Goal: Task Accomplishment & Management: Manage account settings

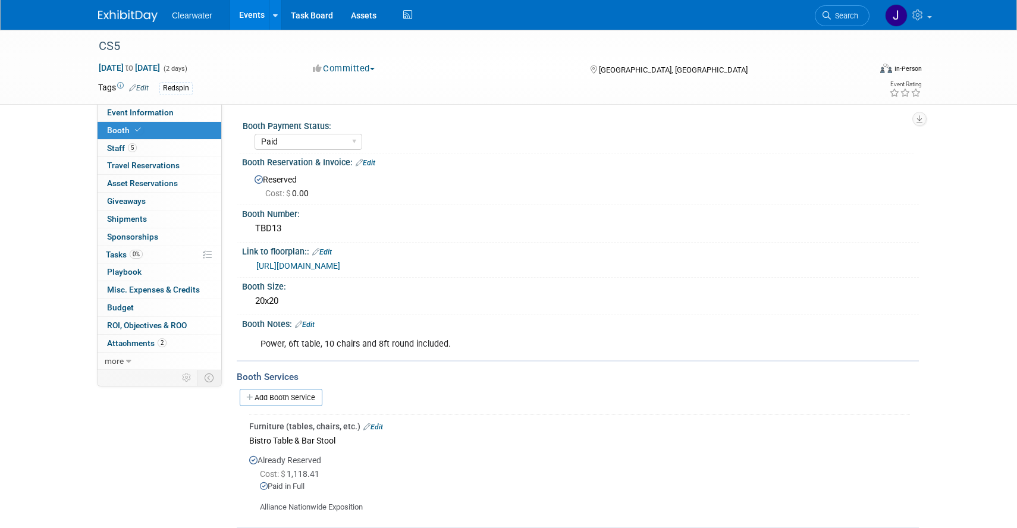
select select "Paid"
click at [161, 117] on span "Event Information" at bounding box center [140, 113] width 67 height 10
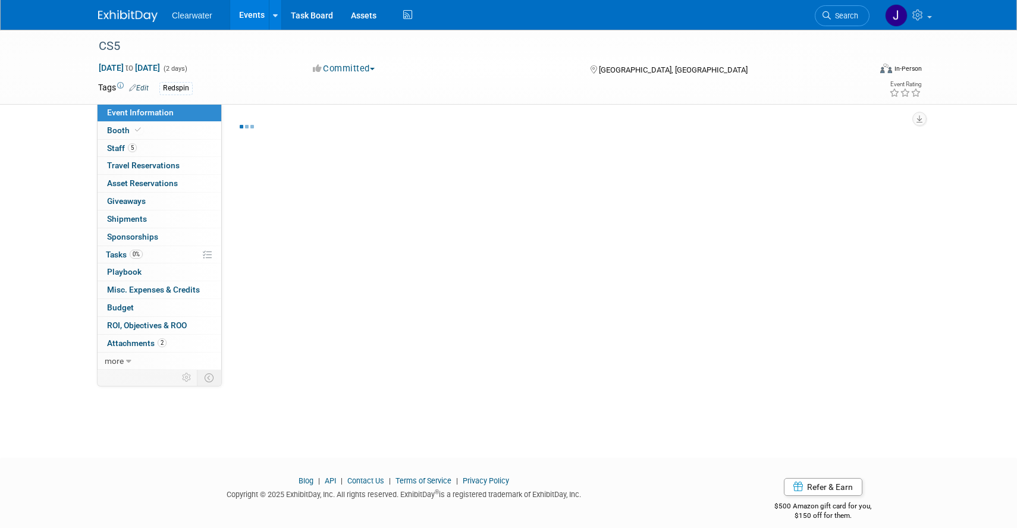
select select "Yes"
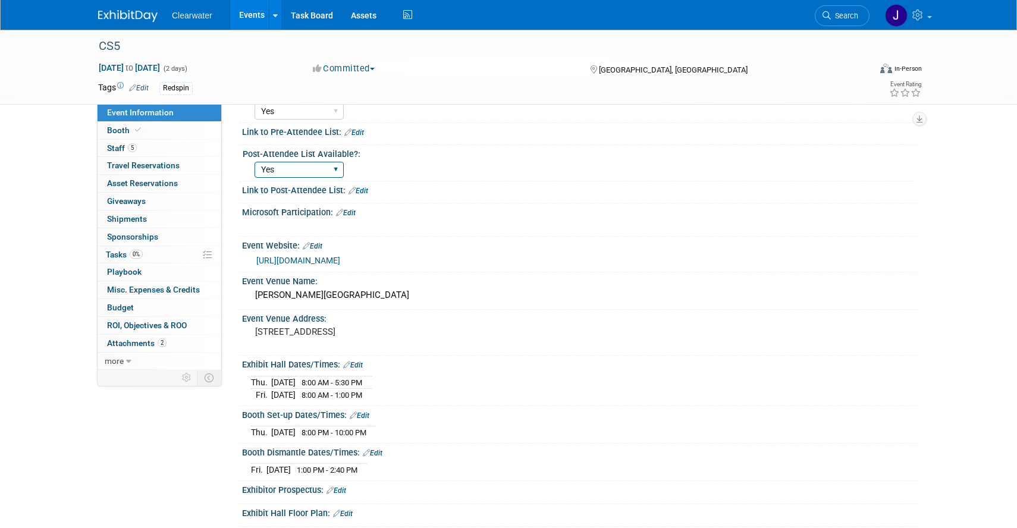
scroll to position [122, 0]
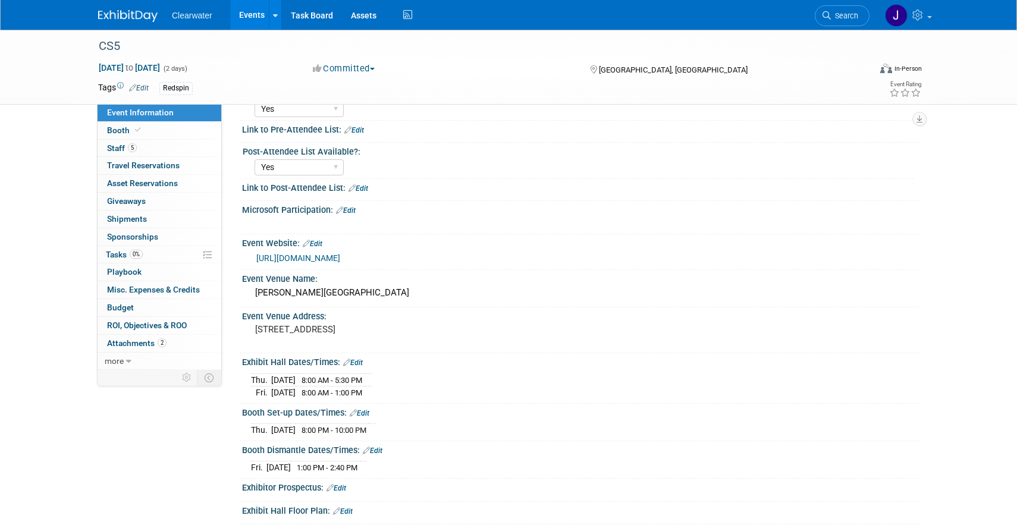
click at [334, 466] on span "1:00 PM - 2:40 PM" at bounding box center [327, 467] width 61 height 9
click at [369, 448] on icon at bounding box center [366, 451] width 7 height 8
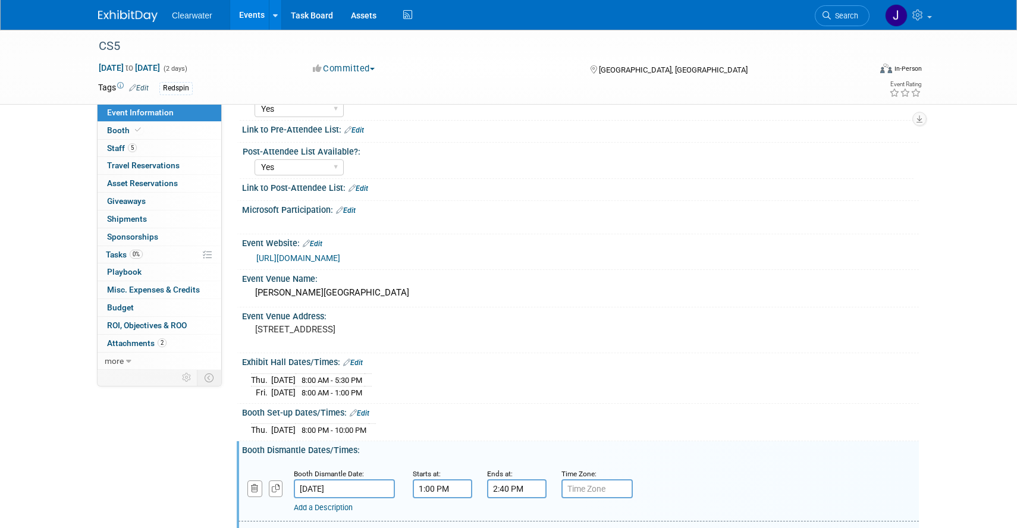
click at [429, 483] on input "1:00 PM" at bounding box center [442, 488] width 59 height 19
type input "1:30 PM"
click at [518, 485] on input "2:40 PM" at bounding box center [516, 488] width 59 height 19
drag, startPoint x: 525, startPoint y: 485, endPoint x: 463, endPoint y: 485, distance: 62.5
click at [463, 485] on div "Booth Dismantle Date: [DATE] Starts at: 1:30 PM Ends at: 2:40 PM 02 : 40 PM 12 …" at bounding box center [579, 491] width 680 height 61
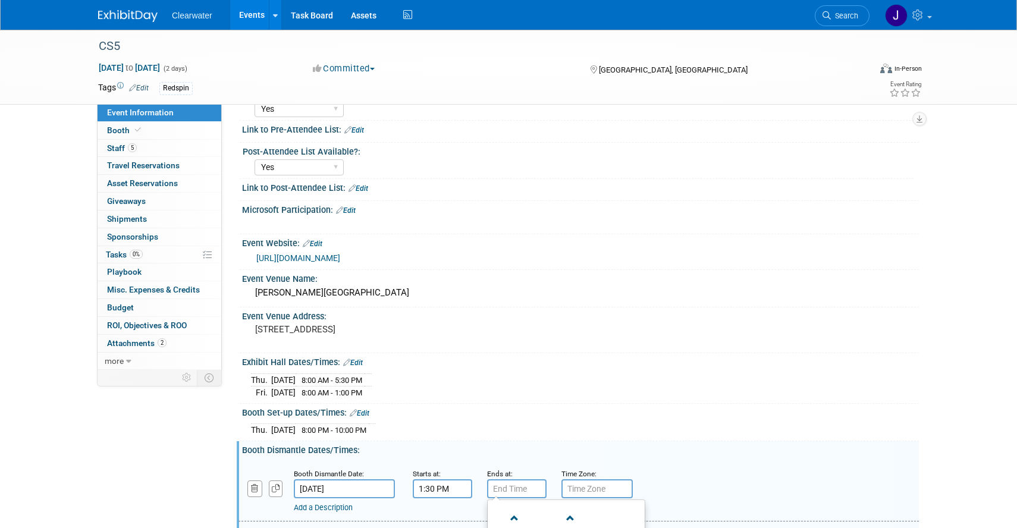
click at [509, 412] on div "Booth Set-up Dates/Times: Edit" at bounding box center [580, 411] width 677 height 15
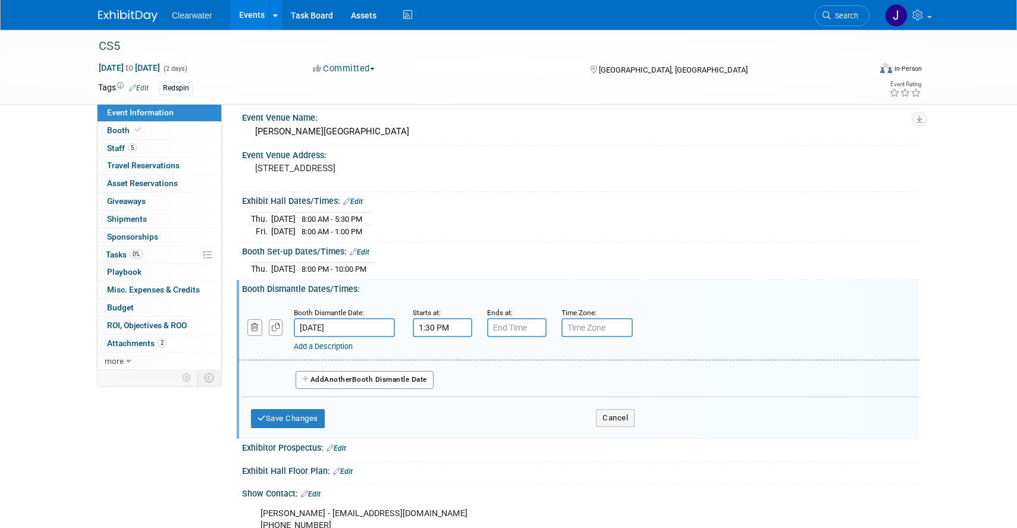
scroll to position [298, 0]
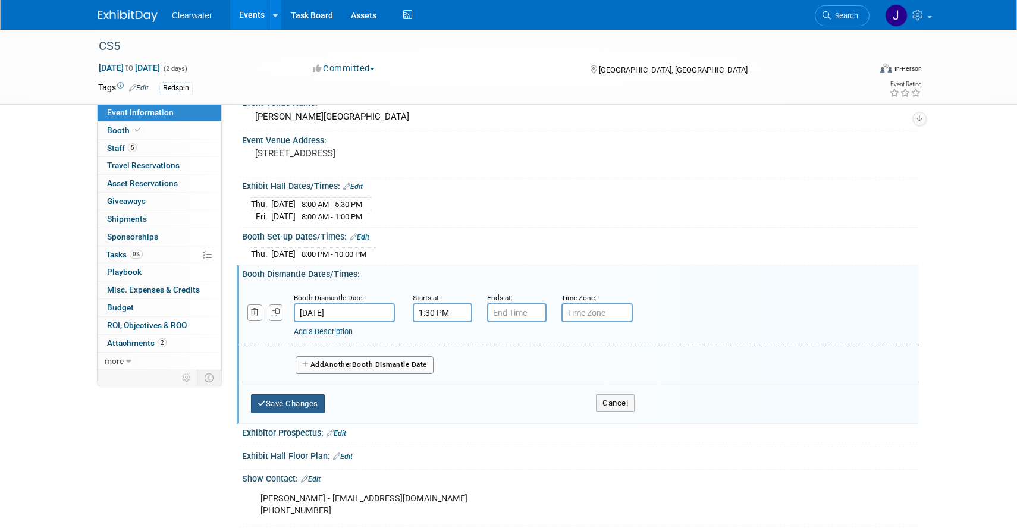
click at [298, 400] on button "Save Changes" at bounding box center [288, 403] width 74 height 19
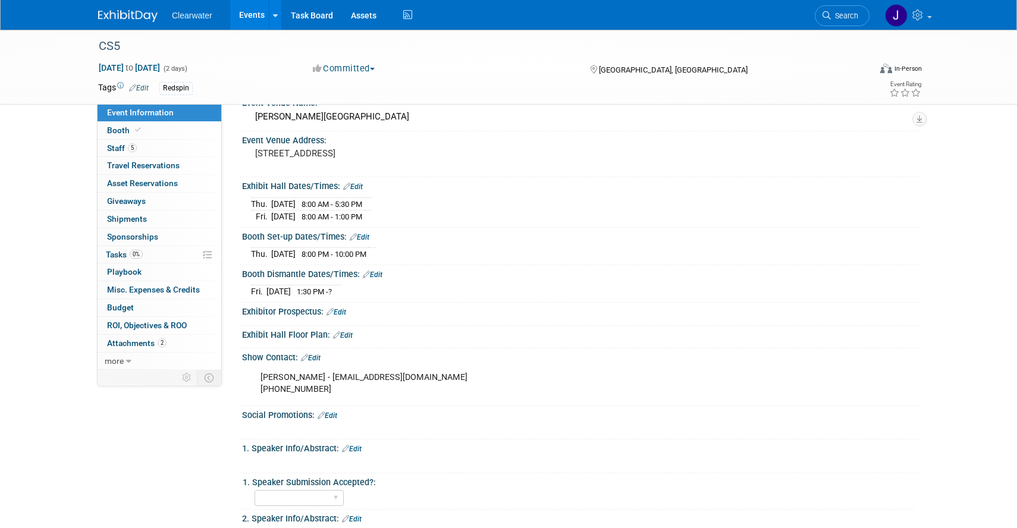
click at [334, 295] on td "1:30 PM - ?" at bounding box center [312, 292] width 43 height 12
click at [332, 288] on span "?" at bounding box center [330, 291] width 4 height 9
click at [326, 294] on span "1:30 PM - ?" at bounding box center [314, 291] width 35 height 9
click at [367, 274] on icon at bounding box center [366, 275] width 7 height 8
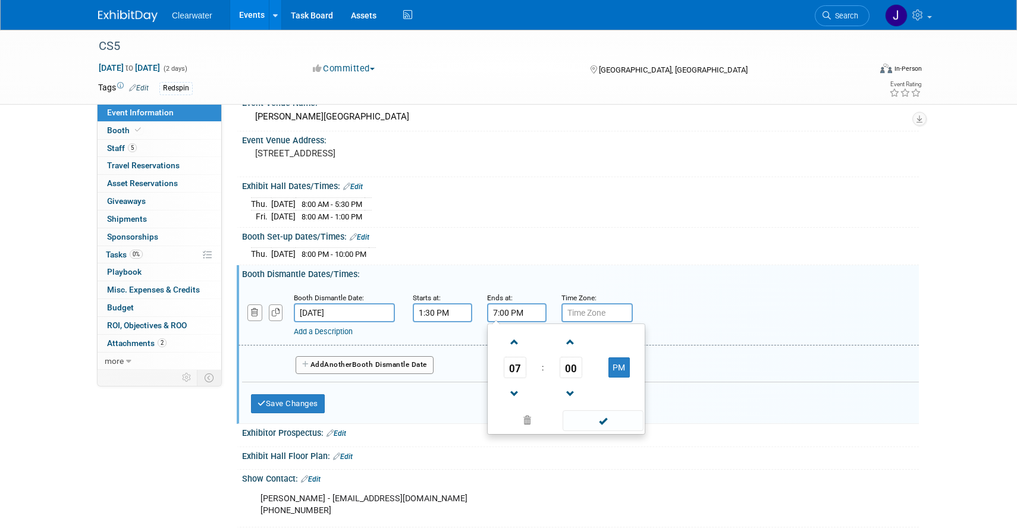
click at [519, 306] on input "7:00 PM" at bounding box center [516, 312] width 59 height 19
click at [513, 396] on span at bounding box center [514, 394] width 21 height 21
click at [570, 366] on span "00" at bounding box center [571, 367] width 23 height 21
click at [584, 369] on td "30" at bounding box center [585, 375] width 38 height 32
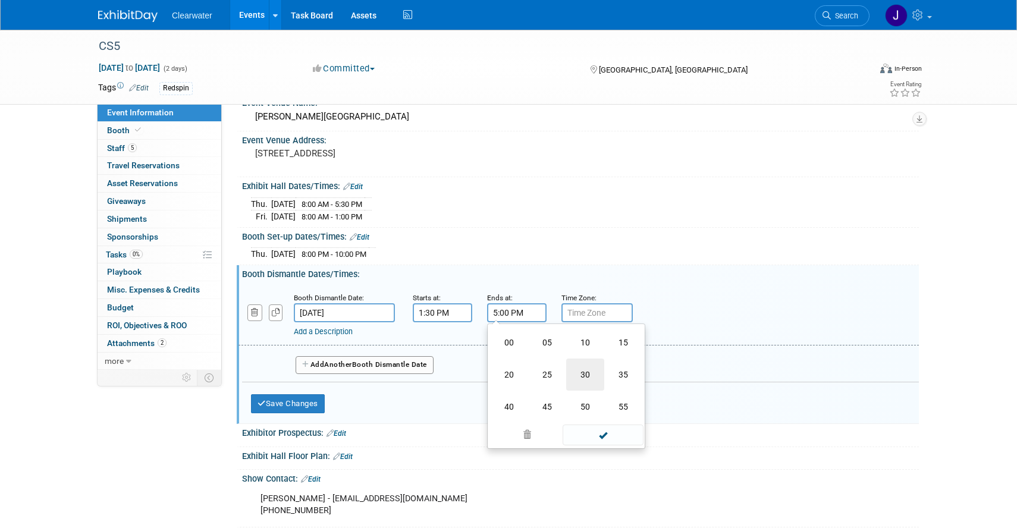
type input "5:30 PM"
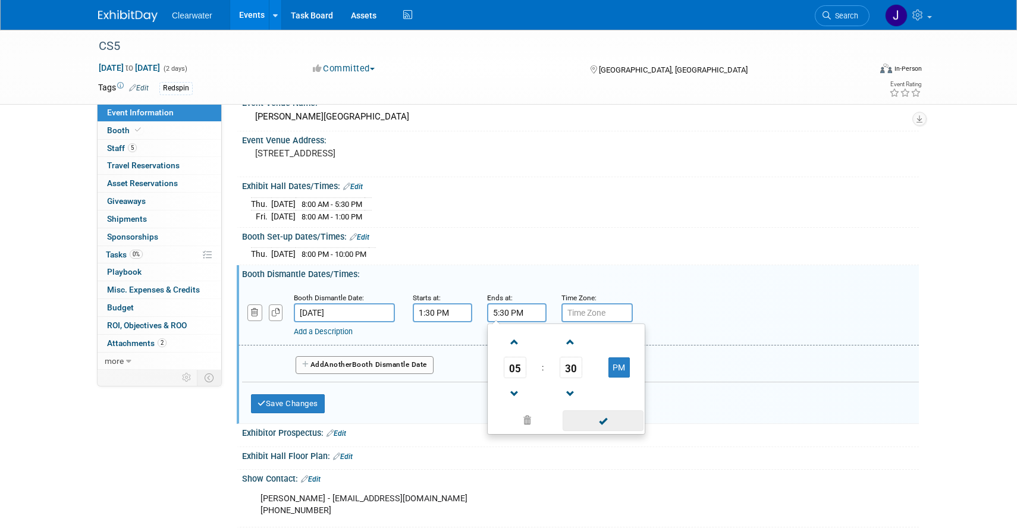
click at [603, 421] on span at bounding box center [603, 420] width 80 height 21
